Goal: Transaction & Acquisition: Subscribe to service/newsletter

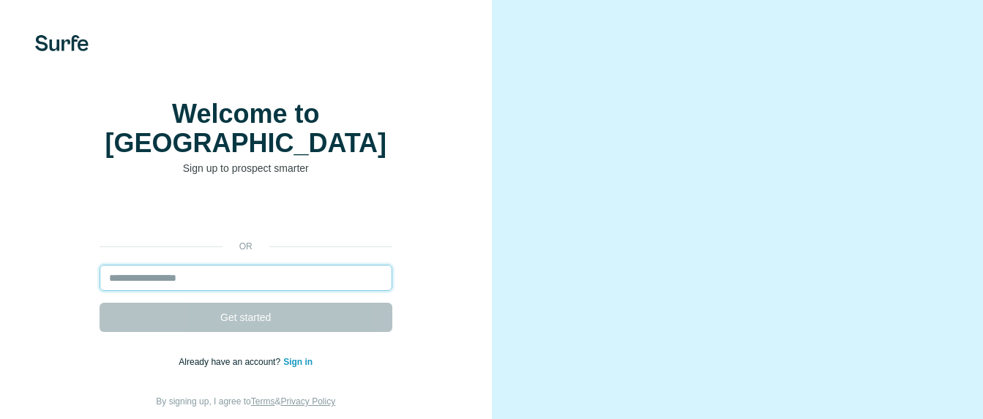
click at [182, 280] on input "email" at bounding box center [246, 278] width 293 height 26
type input "**********"
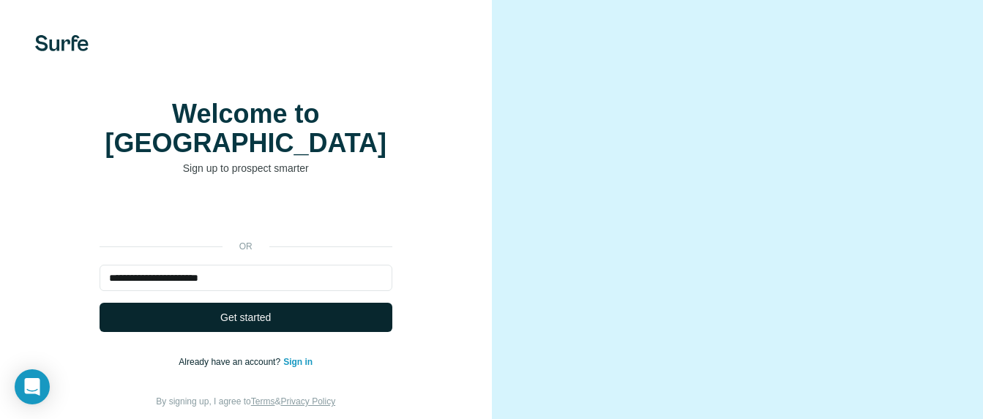
click at [306, 323] on button "Get started" at bounding box center [246, 317] width 293 height 29
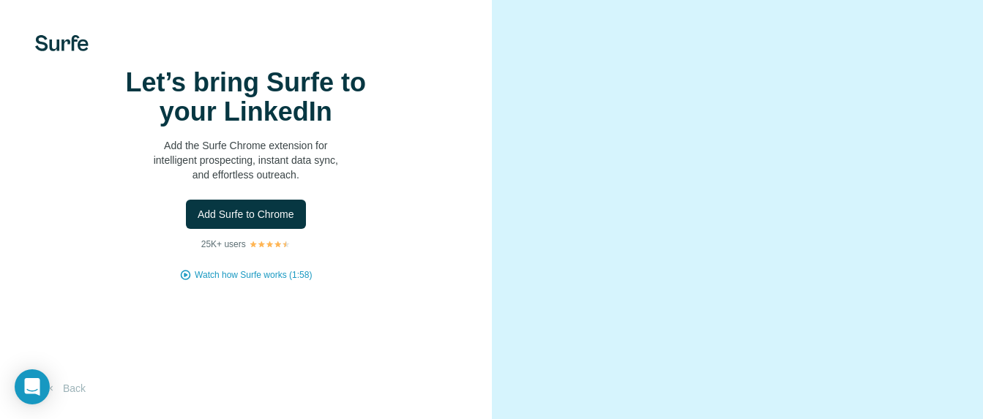
click at [301, 282] on div "Let’s bring Surfe to your LinkedIn Add the Surfe Chrome extension for intellige…" at bounding box center [245, 175] width 433 height 214
click at [262, 222] on span "Add Surfe to Chrome" at bounding box center [246, 214] width 97 height 15
click at [257, 222] on span "Add Surfe to Chrome" at bounding box center [246, 214] width 97 height 15
